Goal: Communication & Community: Answer question/provide support

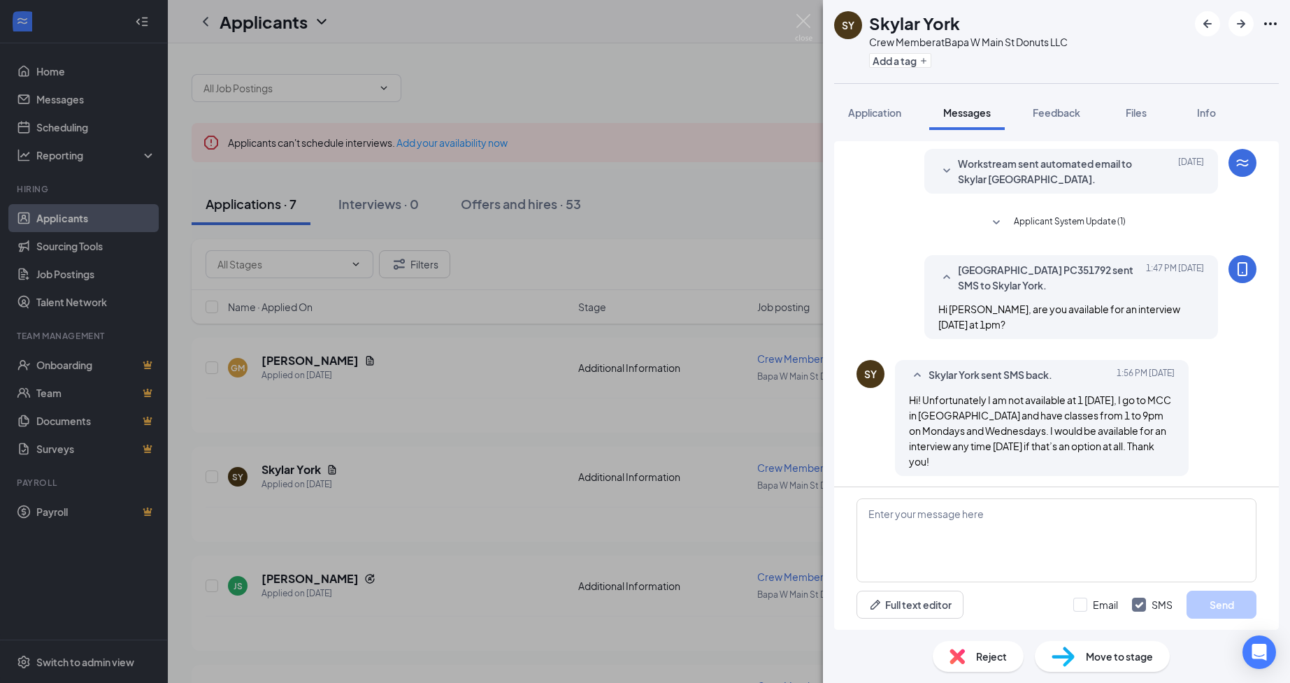
scroll to position [43, 0]
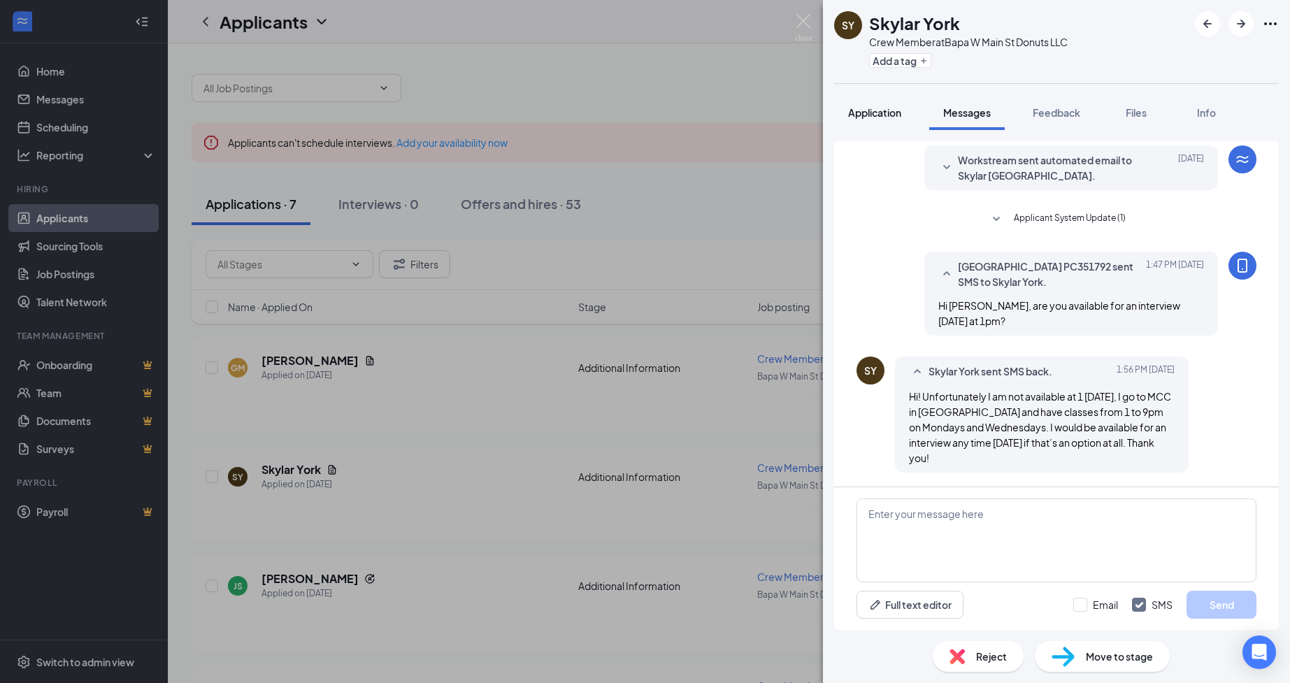
click at [867, 113] on span "Application" at bounding box center [874, 112] width 53 height 13
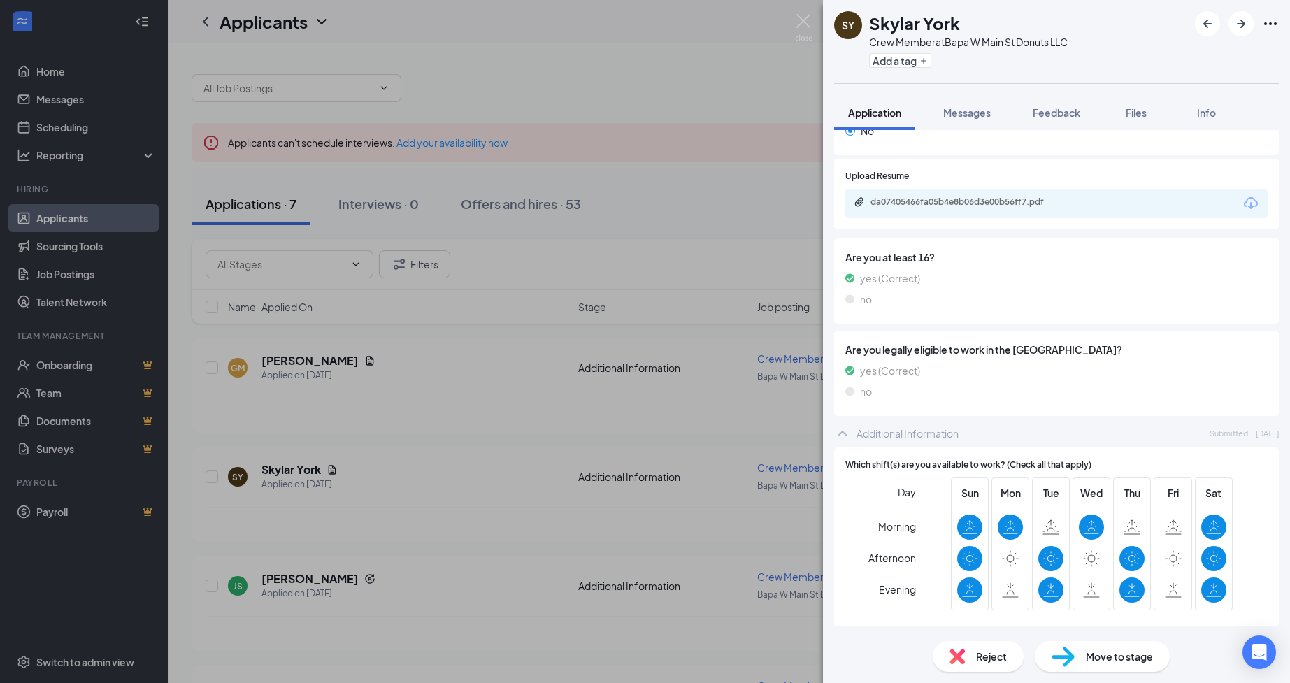
scroll to position [275, 0]
click at [962, 116] on span "Messages" at bounding box center [967, 112] width 48 height 13
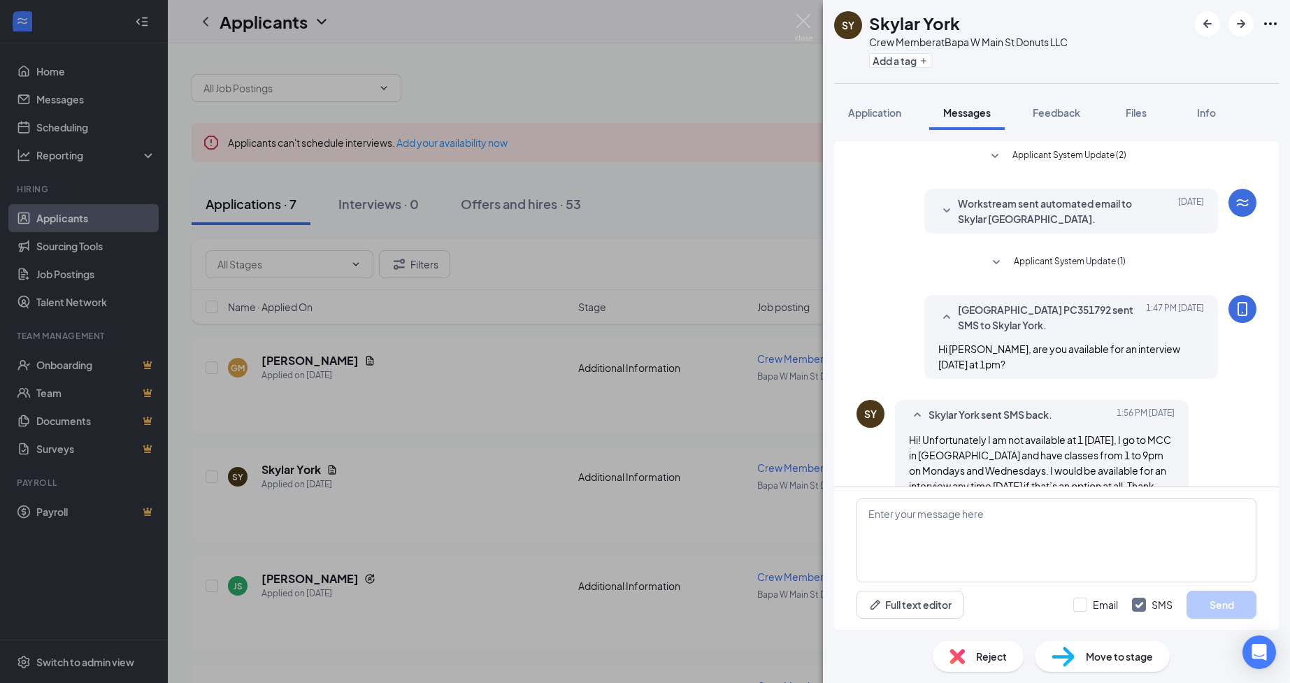
scroll to position [43, 0]
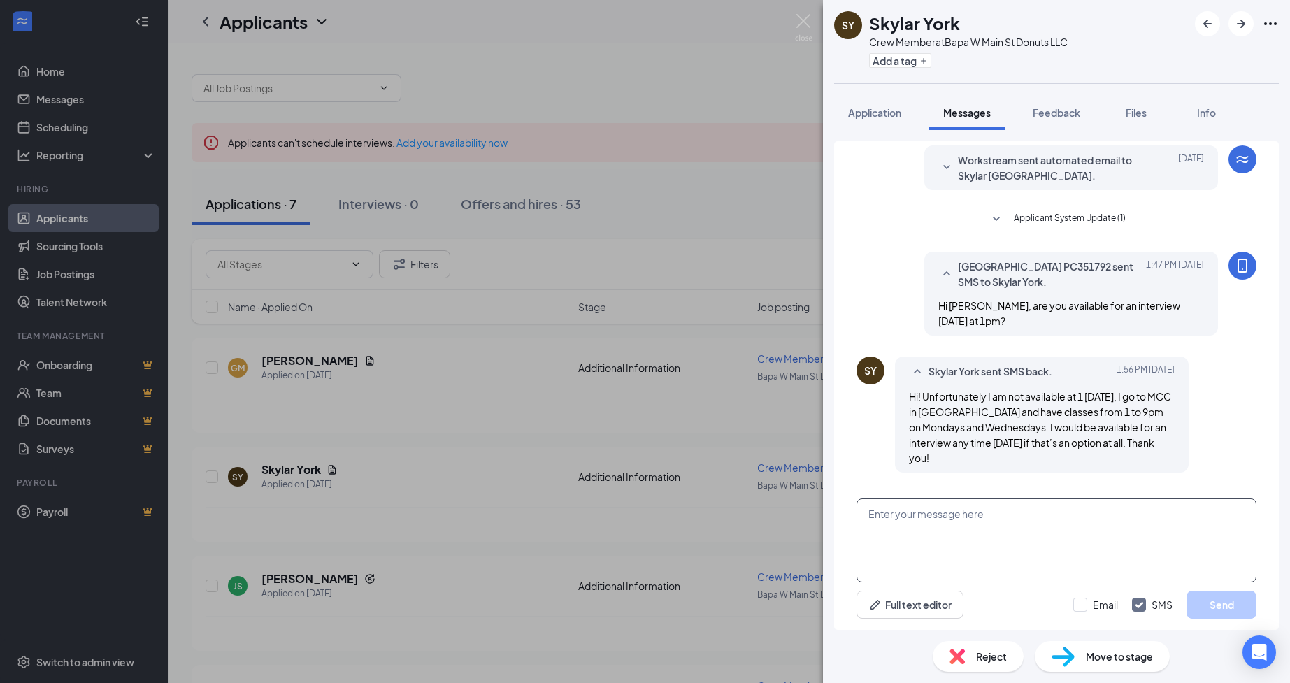
click at [997, 552] on textarea at bounding box center [1057, 541] width 400 height 84
type textarea "H"
drag, startPoint x: 1202, startPoint y: 514, endPoint x: 1191, endPoint y: 517, distance: 10.9
click at [1191, 517] on textarea "Would a phone interview be something your open to doing? if so, would 9am be a …" at bounding box center [1057, 541] width 400 height 84
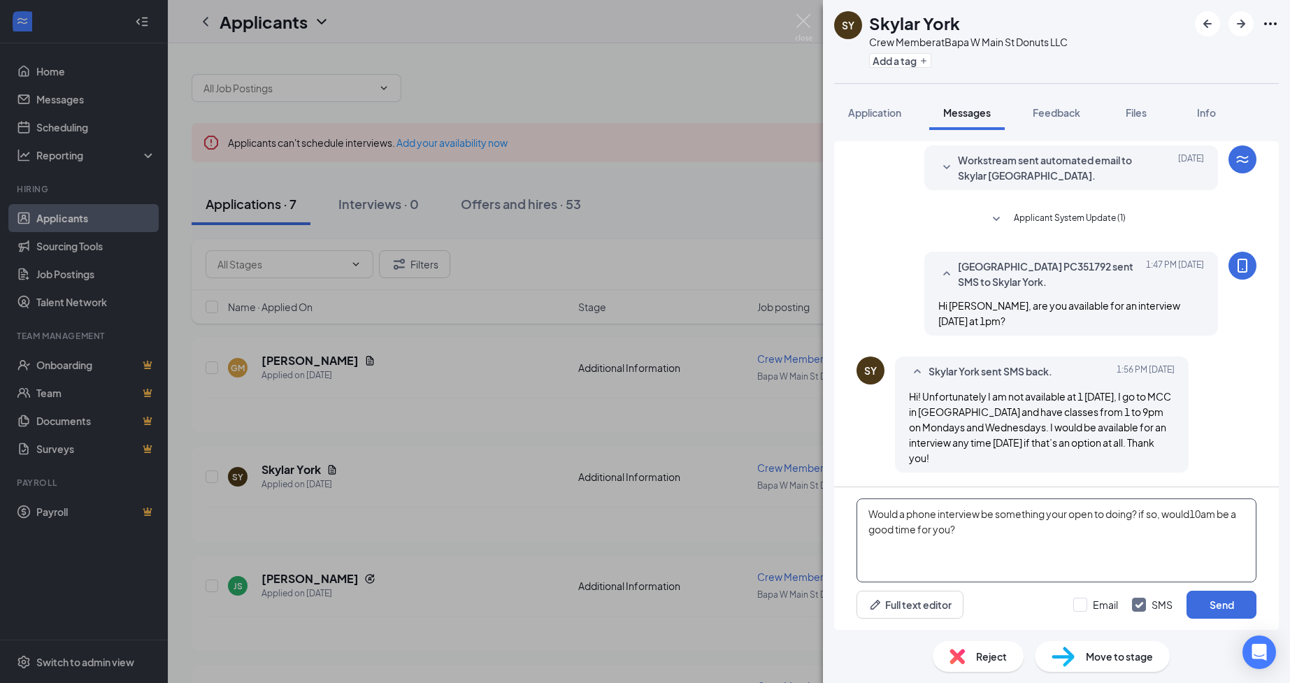
click at [1194, 513] on textarea "Would a phone interview be something your open to doing? if so, would10am be a …" at bounding box center [1057, 541] width 400 height 84
click at [968, 532] on textarea "Would a phone interview be something your open to doing? if so, would 10am be a…" at bounding box center [1057, 541] width 400 height 84
type textarea "Would a phone interview be something your open to doing? if so, would 10am be a…"
click at [1229, 599] on button "Send" at bounding box center [1222, 605] width 70 height 28
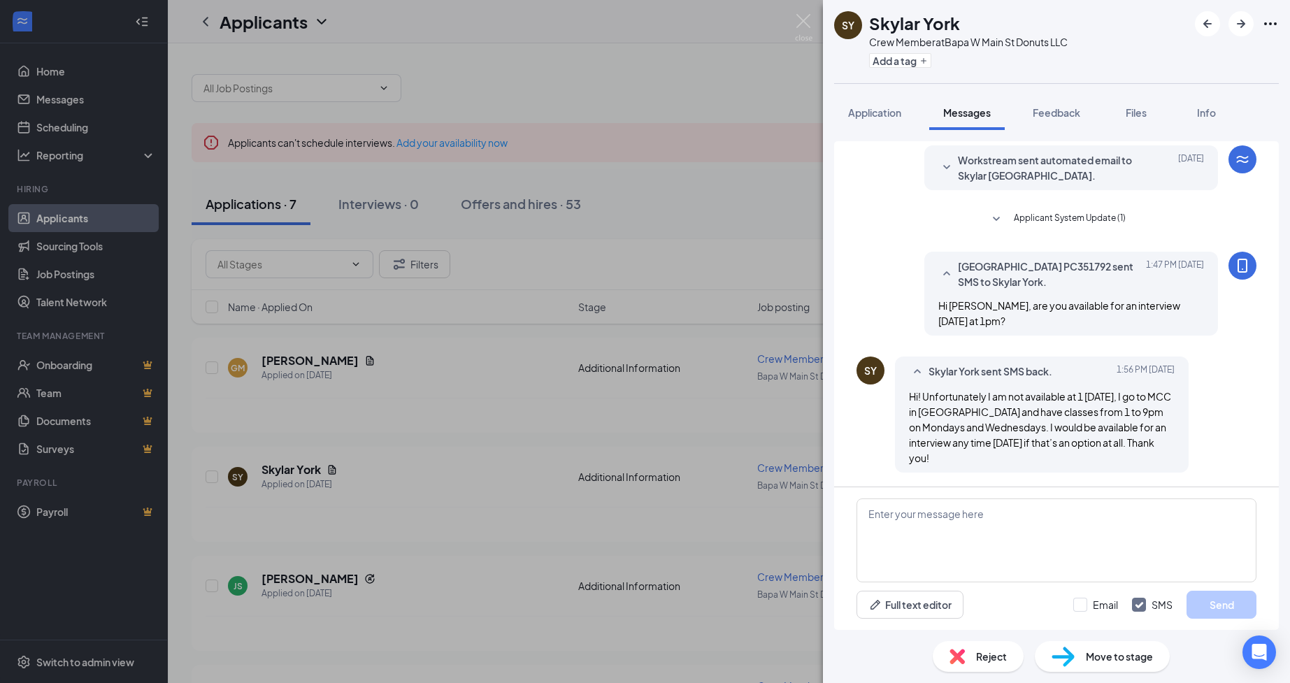
scroll to position [148, 0]
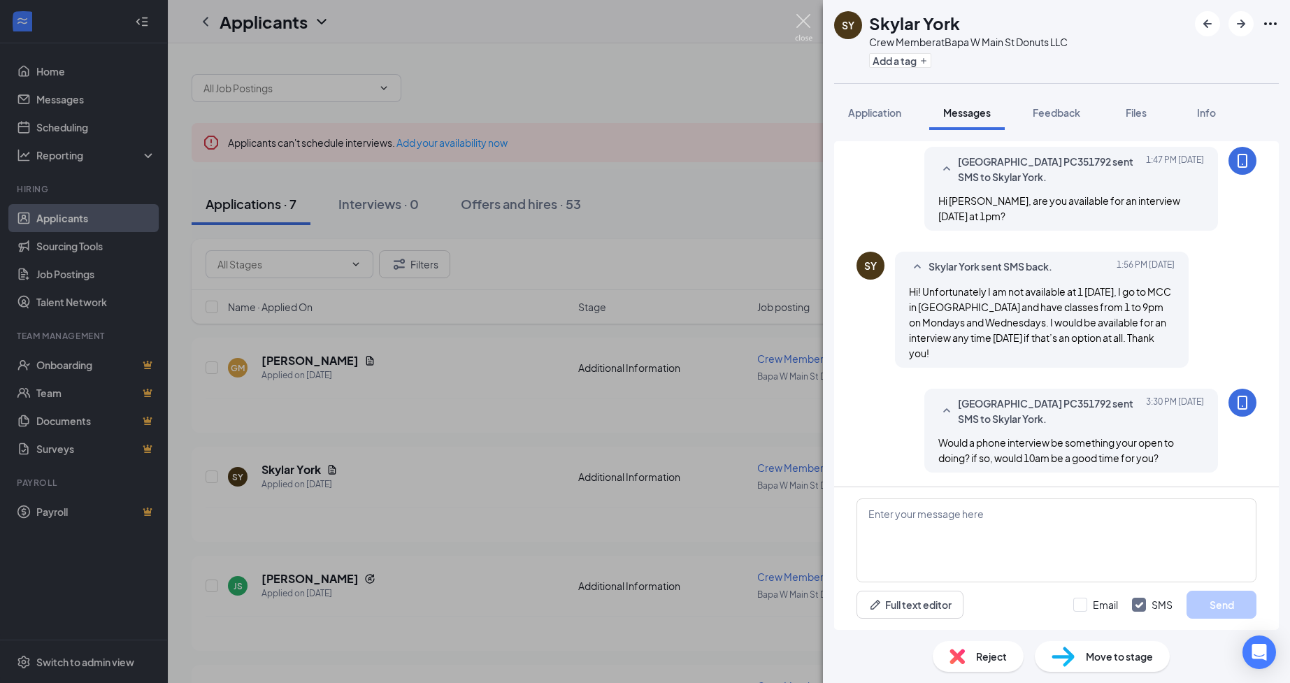
click at [801, 20] on img at bounding box center [803, 27] width 17 height 27
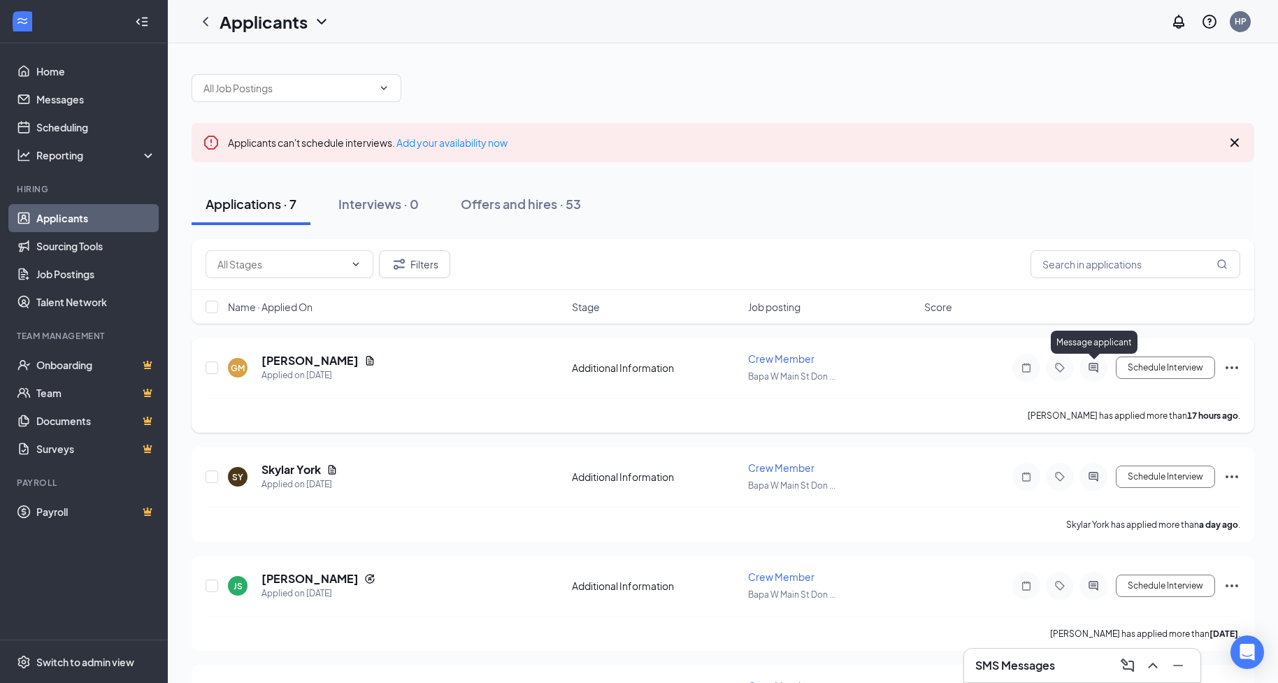
click at [1089, 371] on icon "ActiveChat" at bounding box center [1093, 367] width 17 height 11
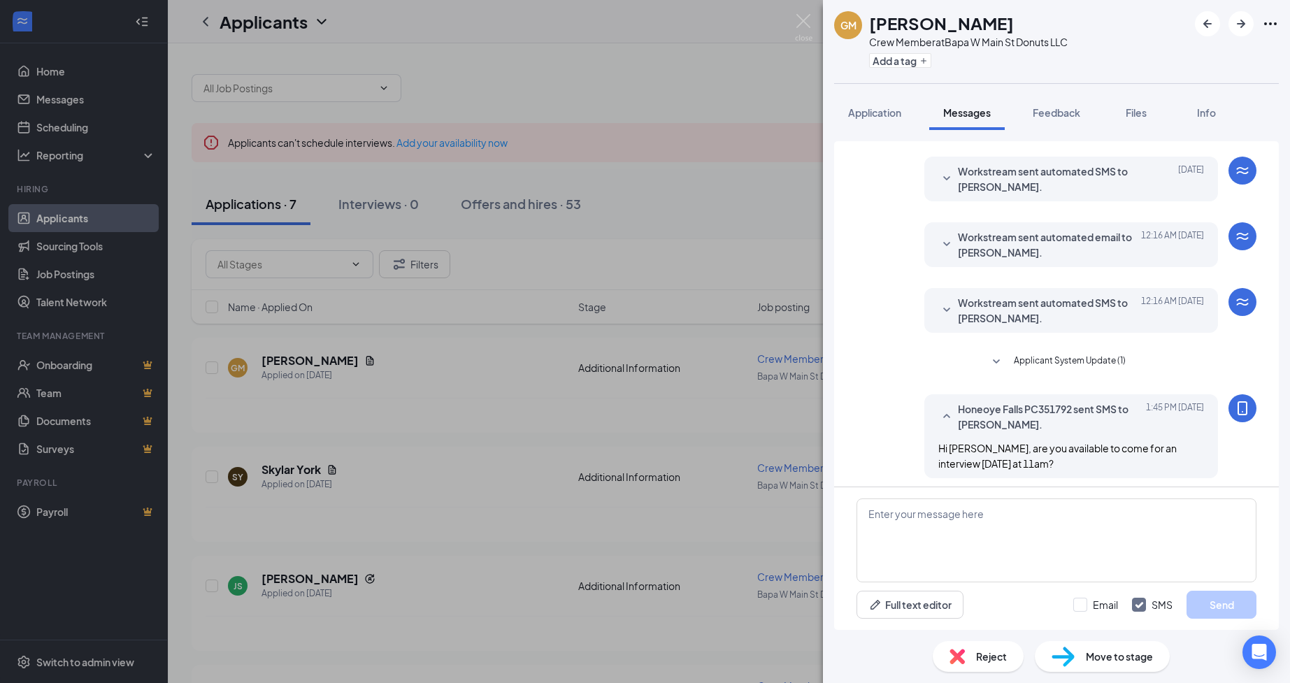
scroll to position [144, 0]
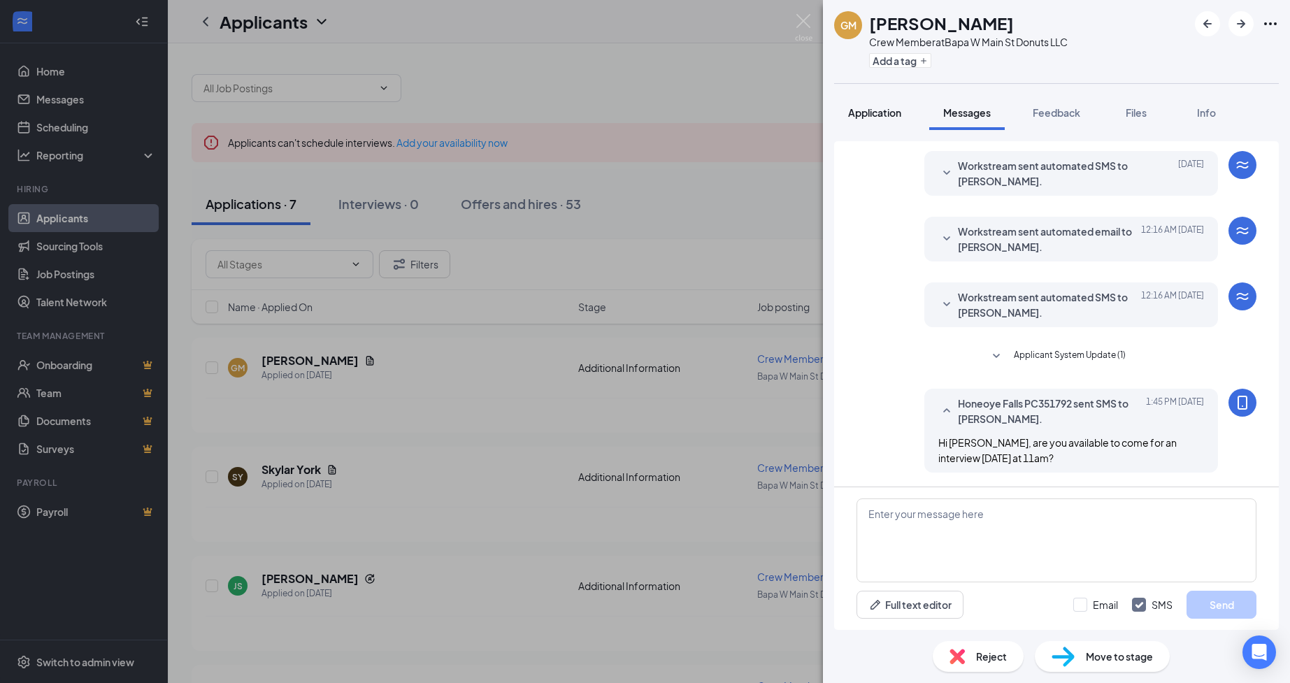
click at [871, 114] on span "Application" at bounding box center [874, 112] width 53 height 13
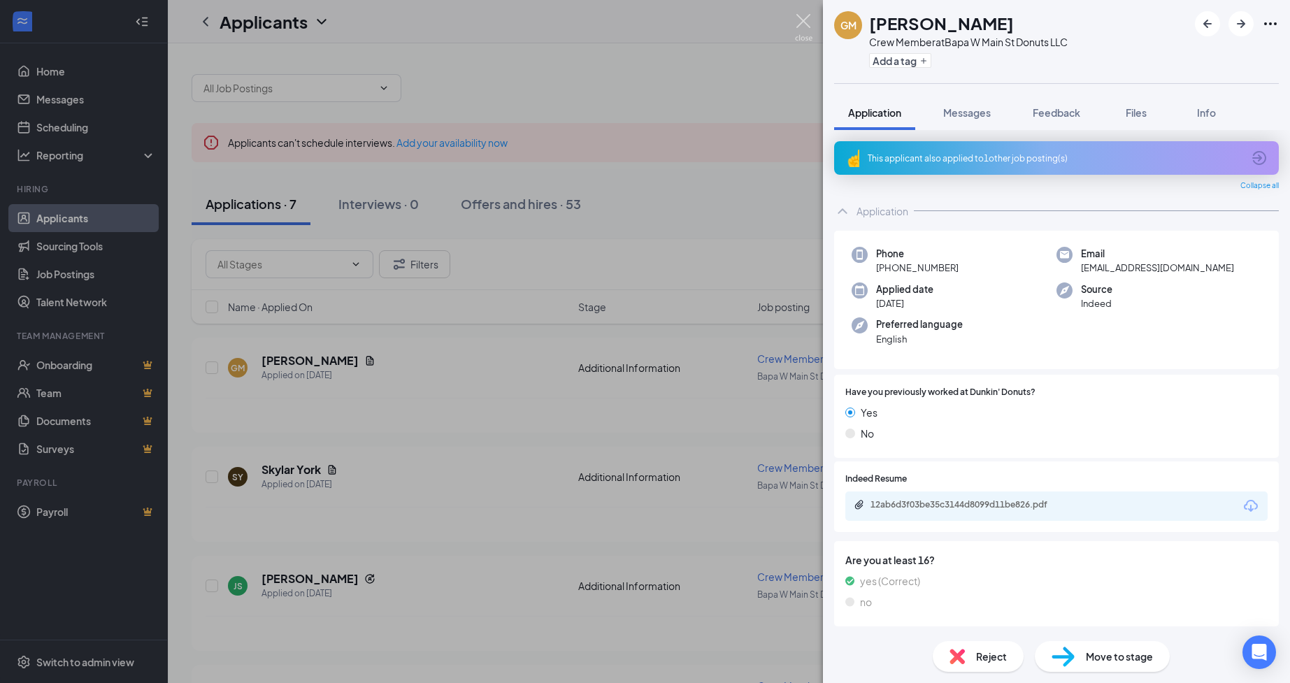
click at [802, 23] on img at bounding box center [803, 27] width 17 height 27
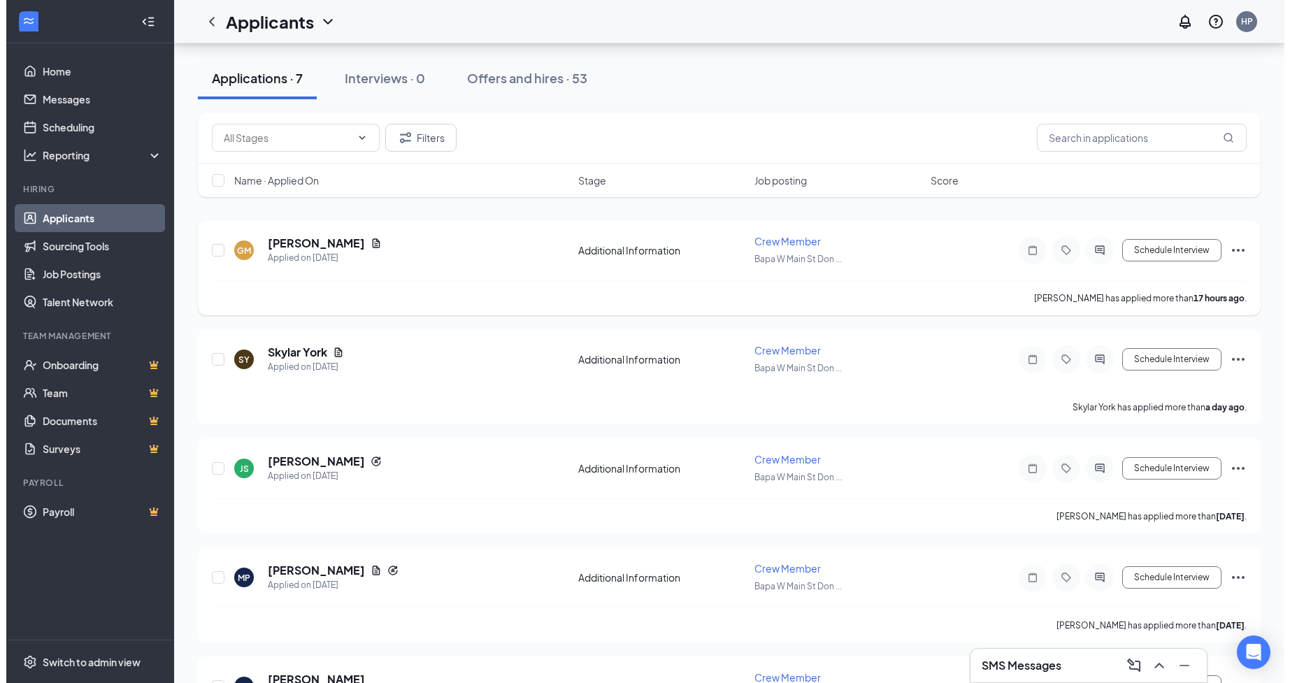
scroll to position [205, 0]
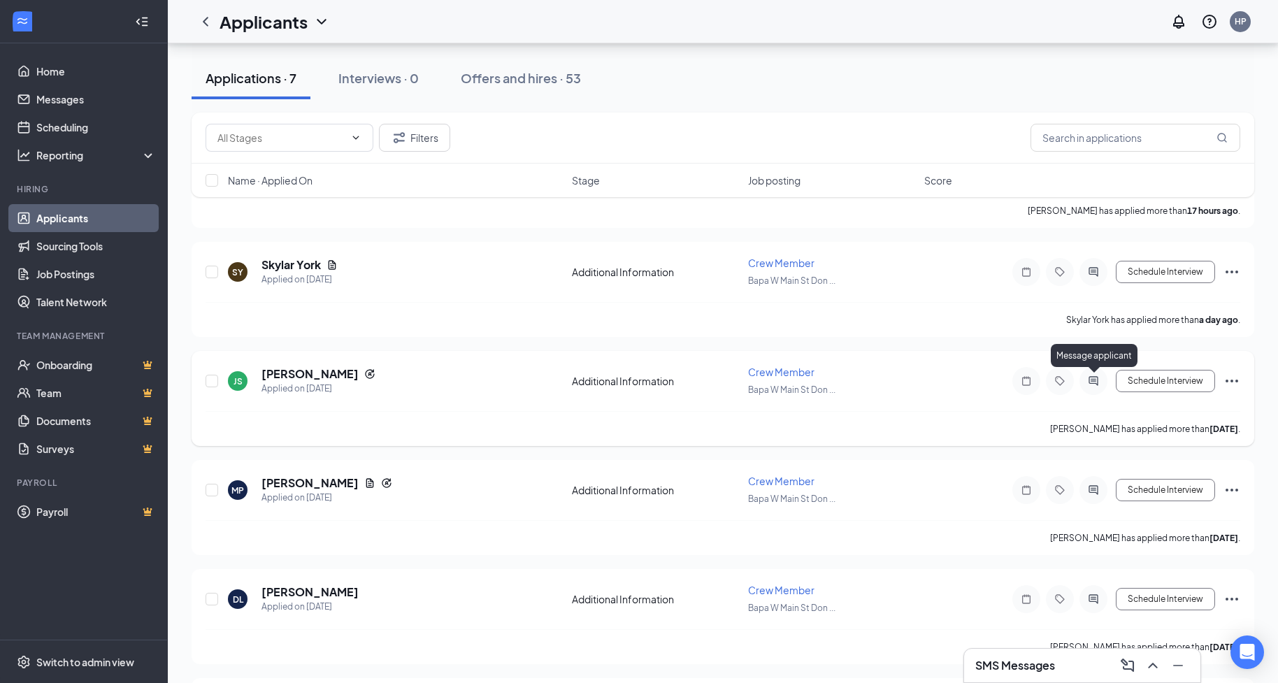
click at [1086, 378] on icon "ActiveChat" at bounding box center [1093, 380] width 17 height 11
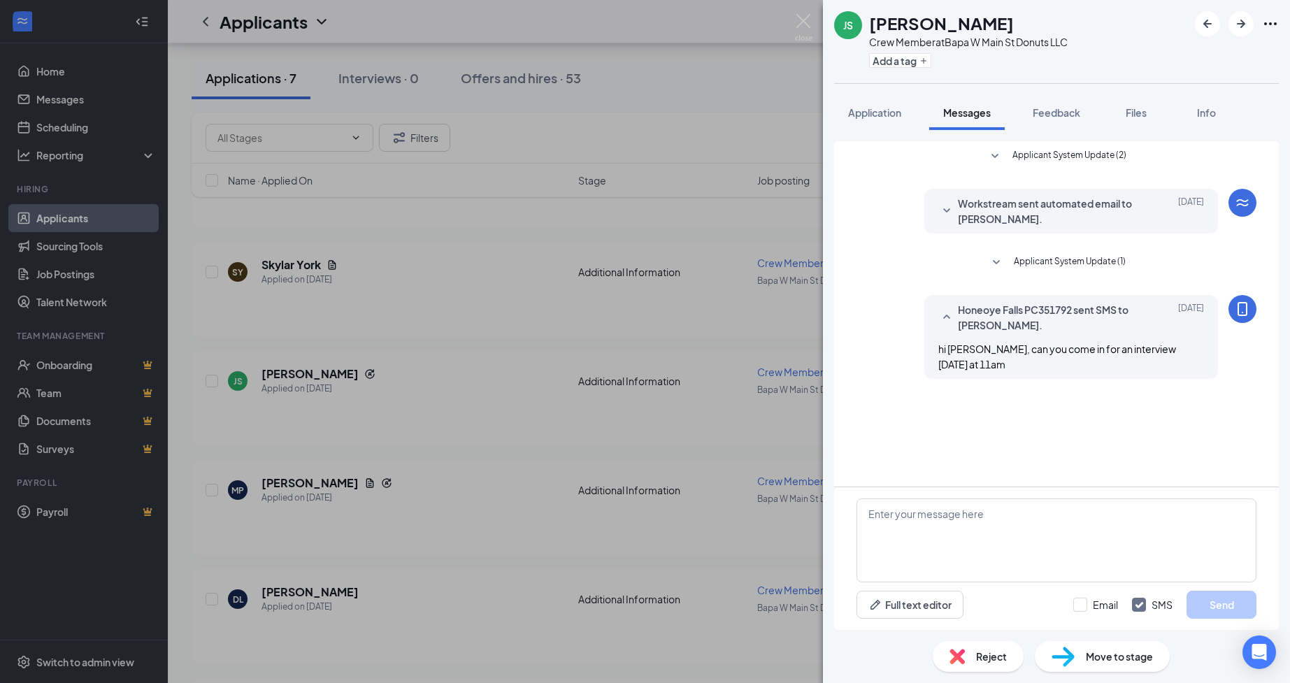
click at [350, 591] on div "JS [PERSON_NAME] Crew Member at [GEOGRAPHIC_DATA] W Main St Donuts LLC Add a ta…" at bounding box center [645, 341] width 1290 height 683
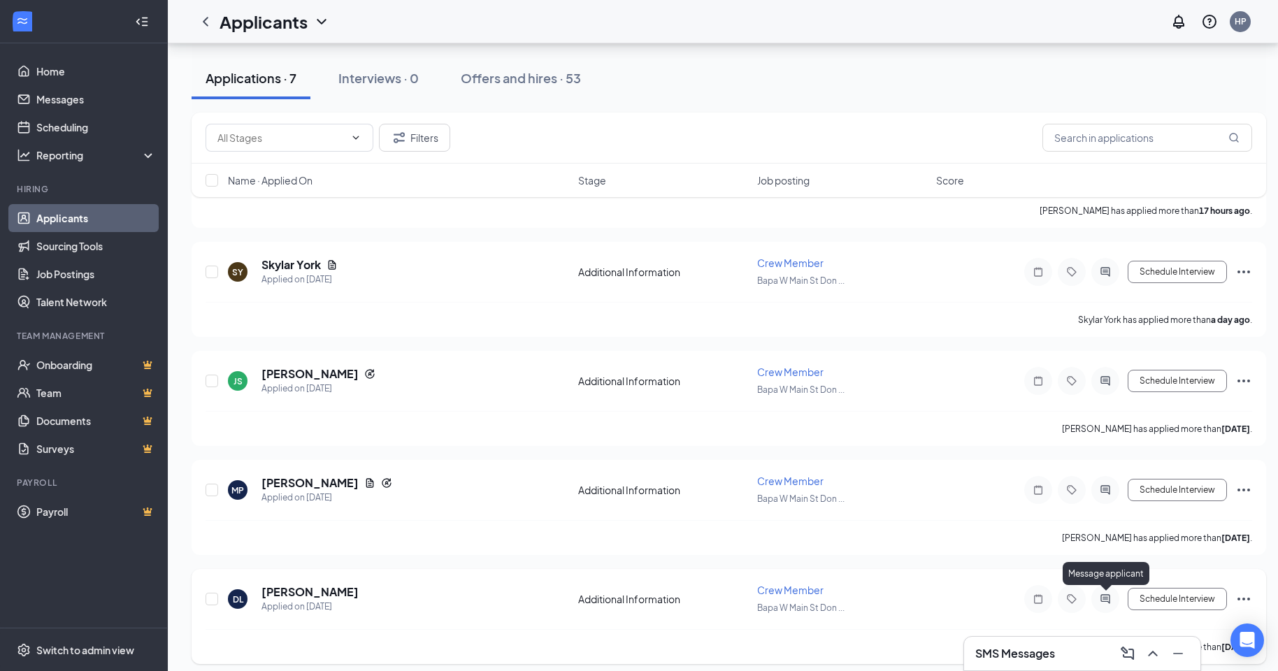
click at [1101, 603] on icon "ActiveChat" at bounding box center [1105, 599] width 17 height 11
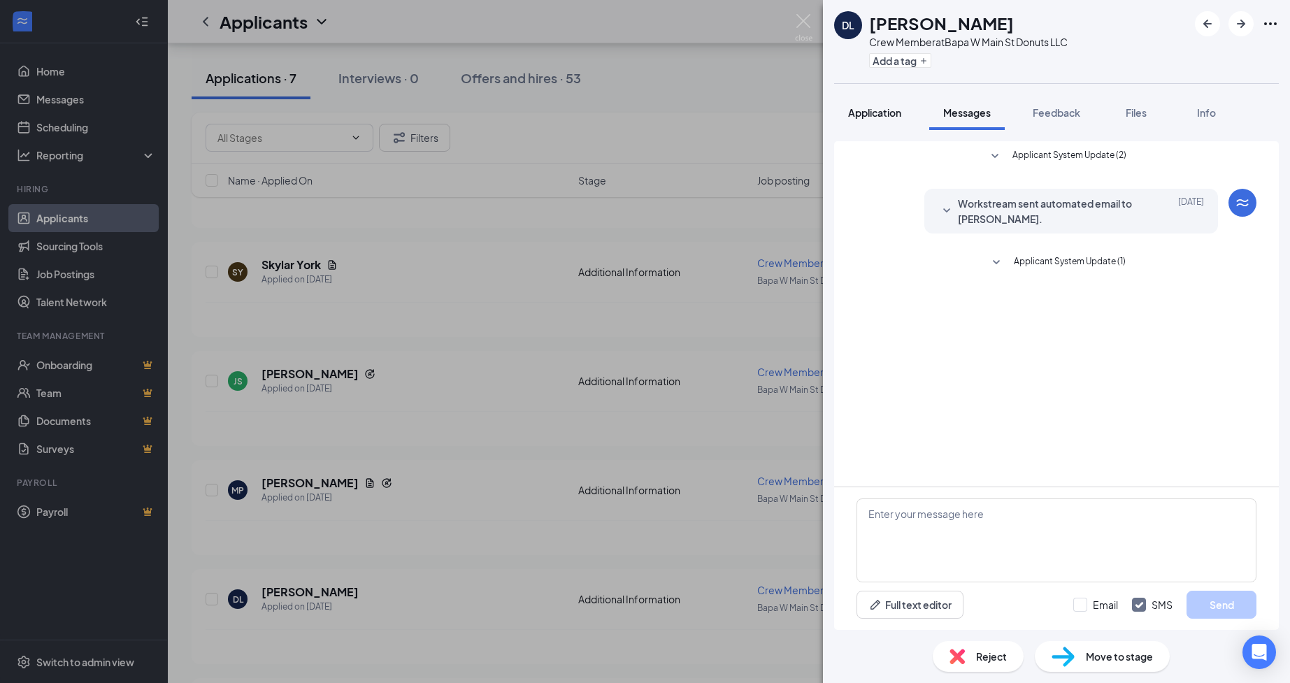
click at [871, 115] on span "Application" at bounding box center [874, 112] width 53 height 13
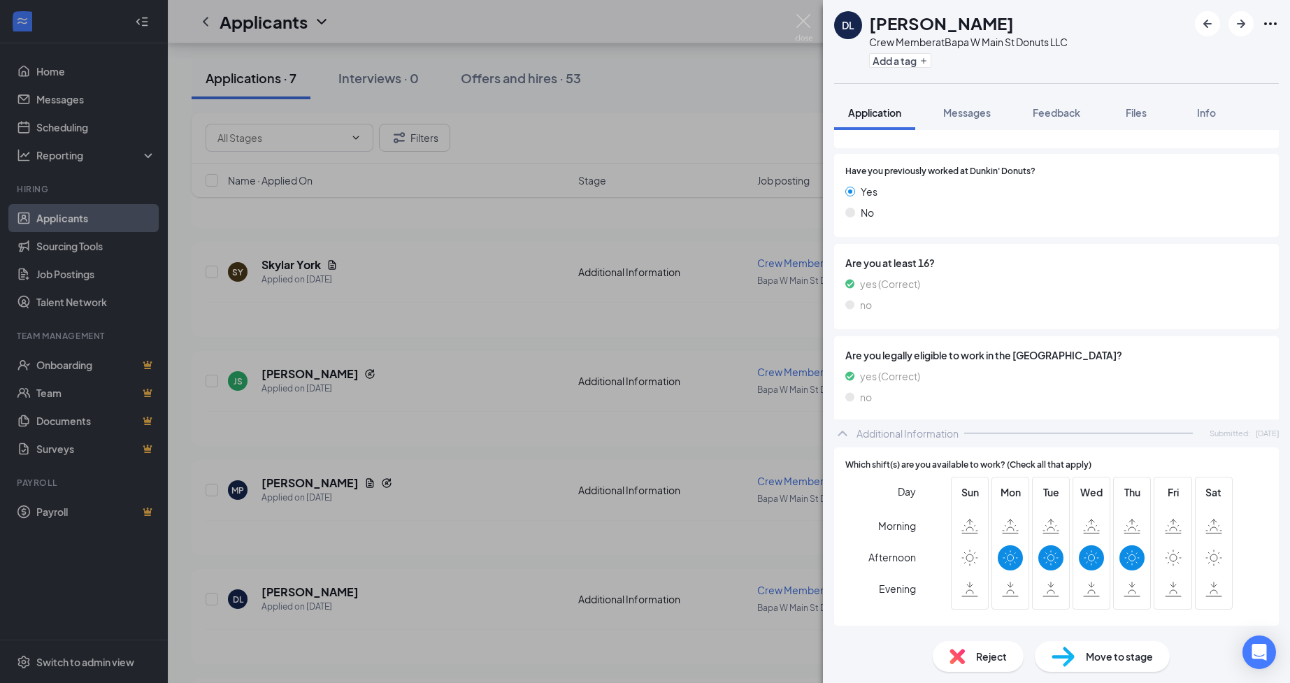
scroll to position [192, 0]
click at [963, 115] on span "Messages" at bounding box center [967, 112] width 48 height 13
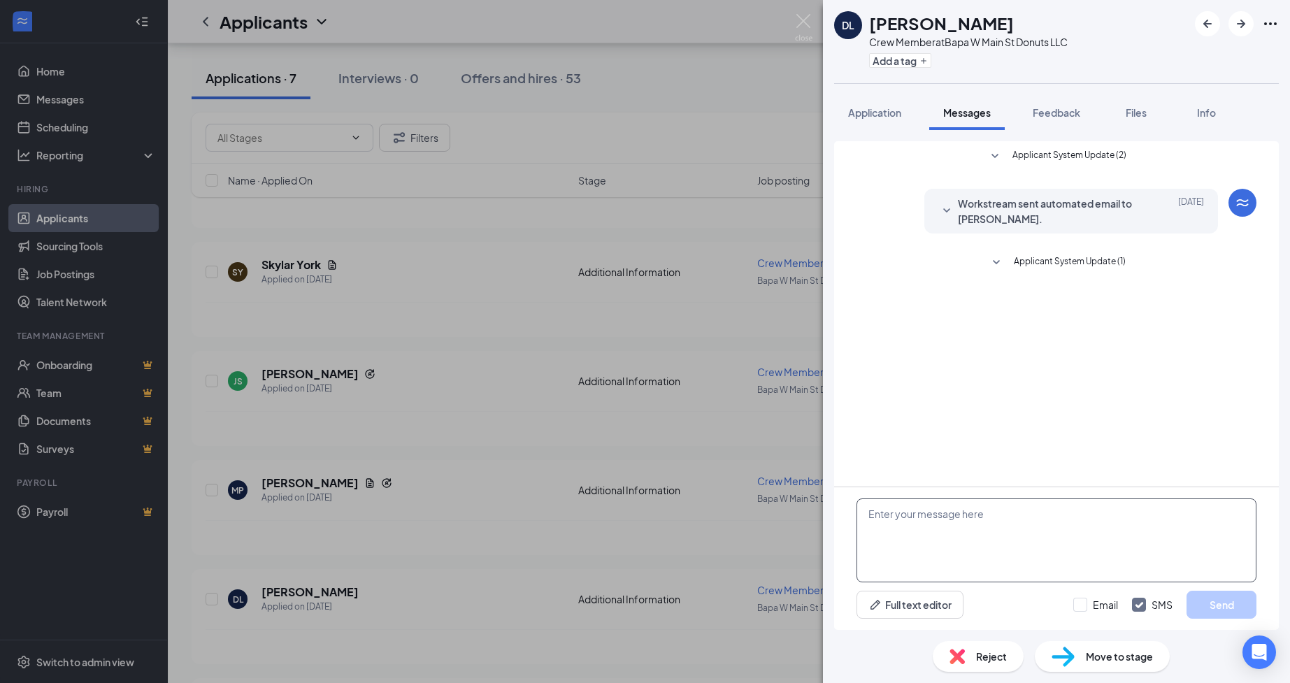
click at [1063, 529] on textarea at bounding box center [1057, 541] width 400 height 84
click at [801, 17] on img at bounding box center [803, 27] width 17 height 27
